Goal: Information Seeking & Learning: Learn about a topic

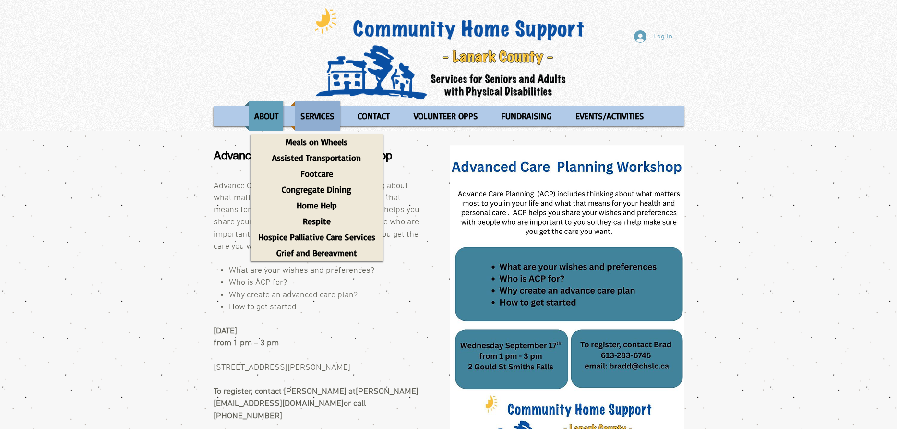
click at [316, 120] on p "SERVICES" at bounding box center [317, 115] width 43 height 29
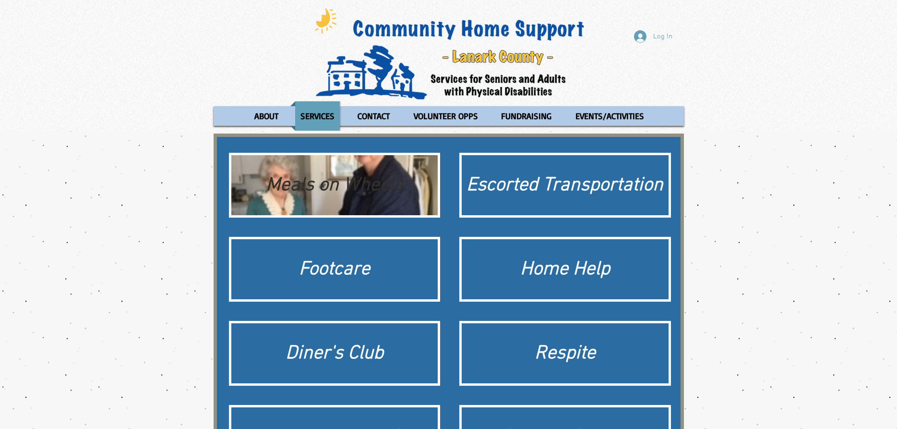
click at [338, 206] on div "Meals on Wheels" at bounding box center [334, 185] width 207 height 60
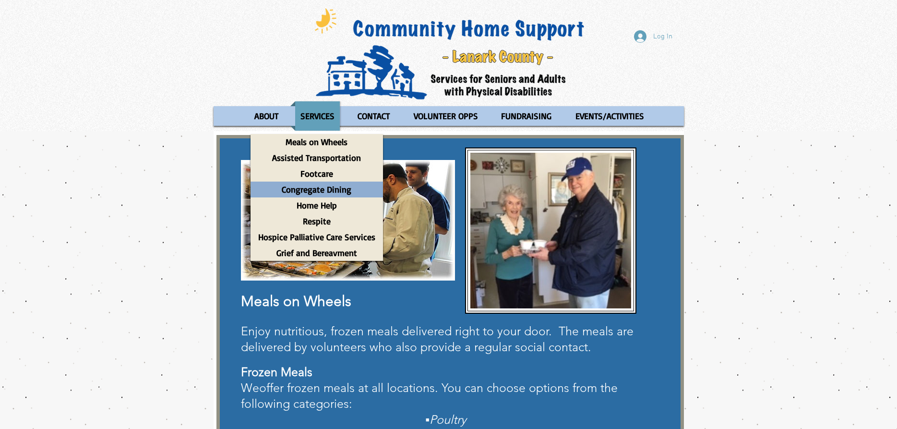
click at [335, 196] on p "Congregate Dining" at bounding box center [316, 189] width 78 height 16
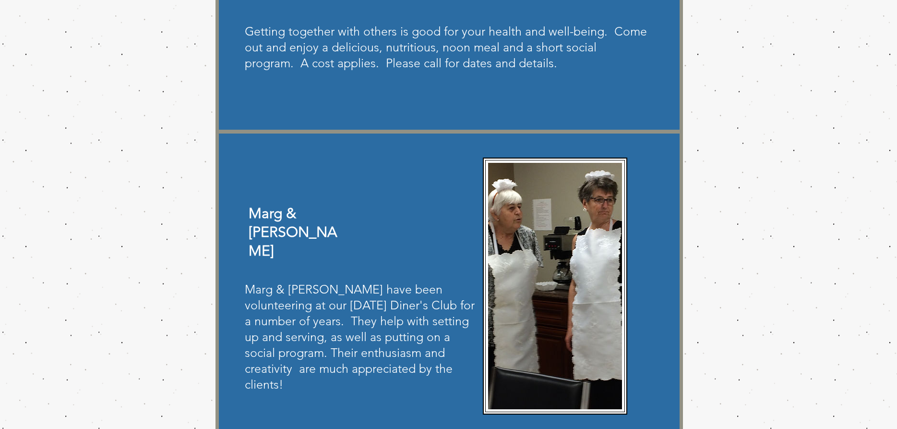
scroll to position [441, 0]
